Goal: Check status: Check status

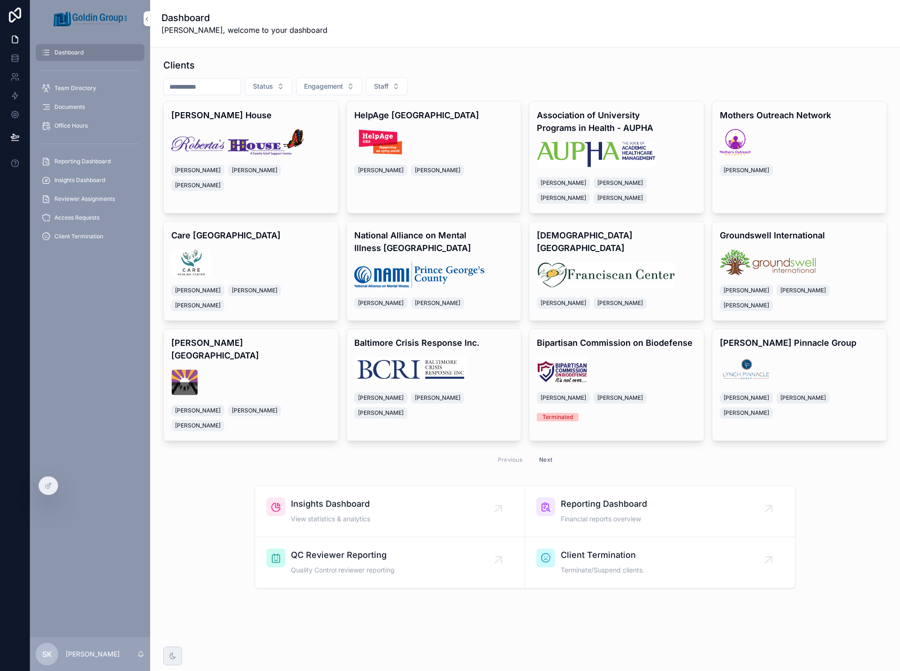
click at [88, 165] on div "Reporting Dashboard" at bounding box center [90, 161] width 98 height 15
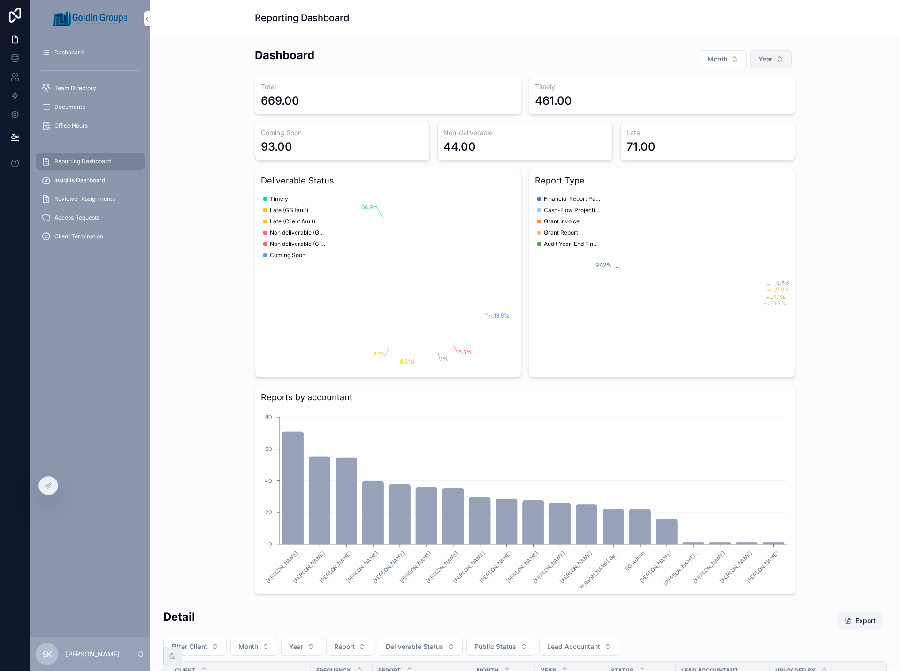
click at [778, 57] on button "Year" at bounding box center [771, 59] width 41 height 18
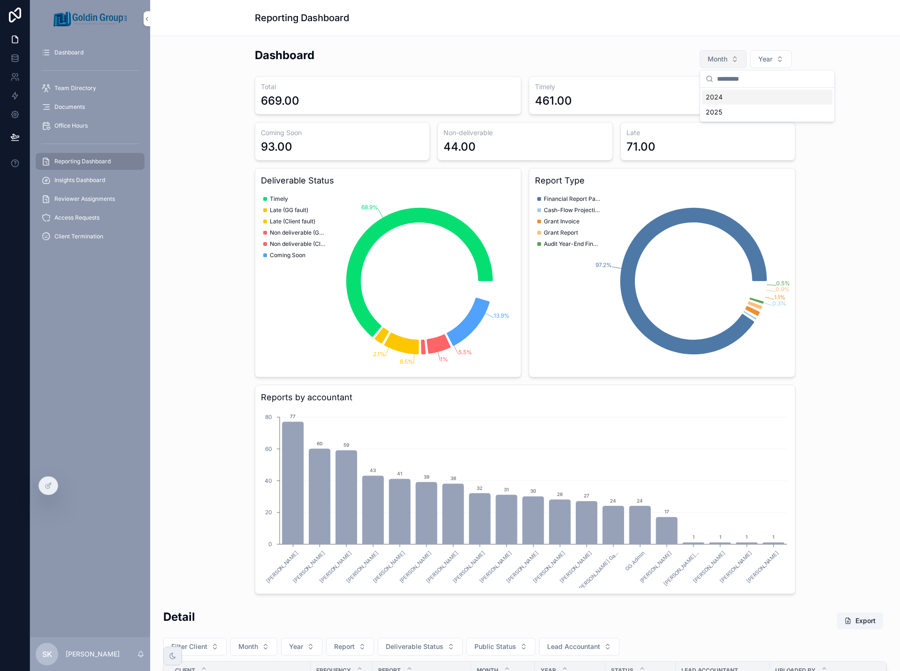
click at [719, 54] on button "Month" at bounding box center [723, 59] width 47 height 18
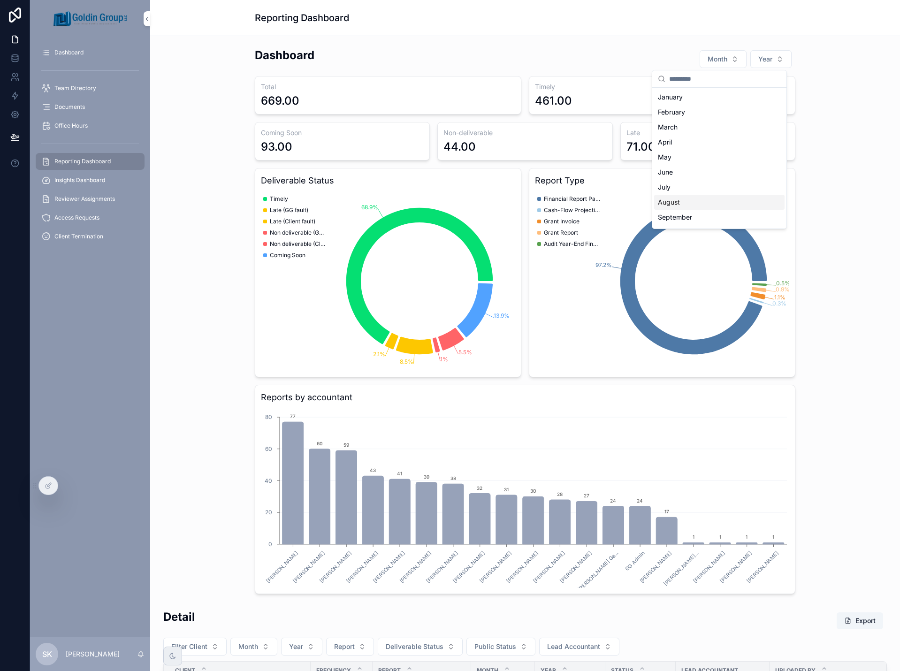
click at [705, 201] on div "August" at bounding box center [719, 202] width 130 height 15
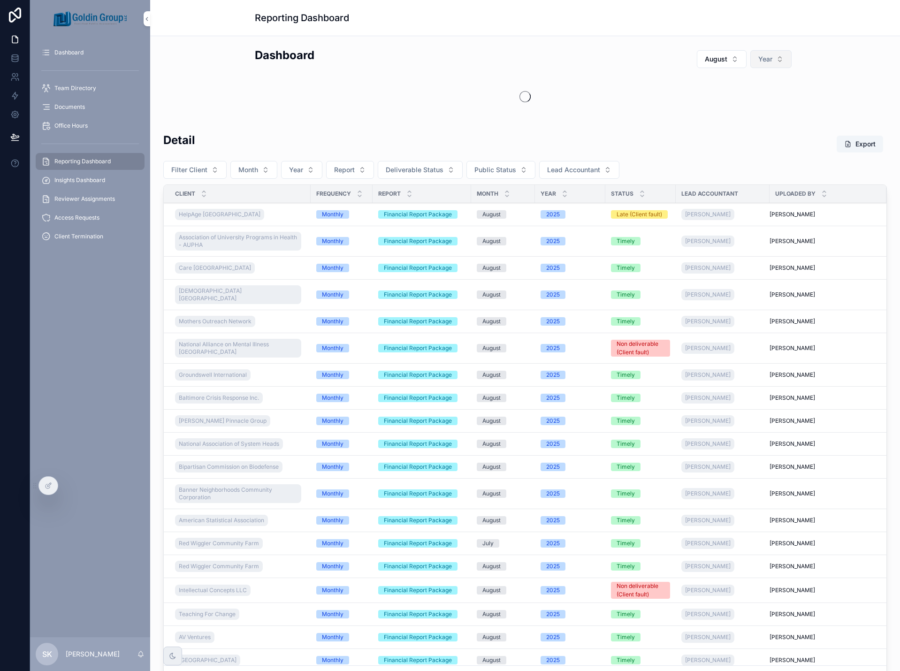
click at [759, 57] on span "Year" at bounding box center [766, 58] width 14 height 9
click at [760, 110] on div "2025" at bounding box center [767, 112] width 130 height 15
